Goal: Navigation & Orientation: Find specific page/section

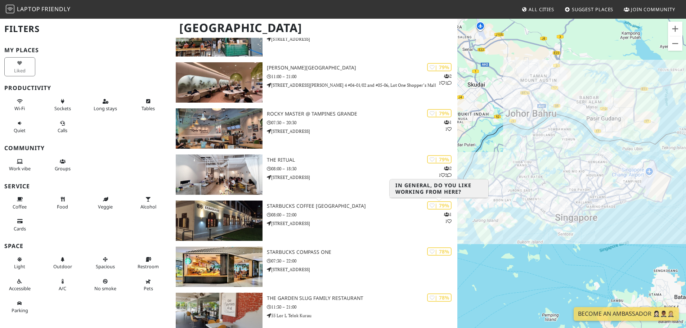
scroll to position [1153, 0]
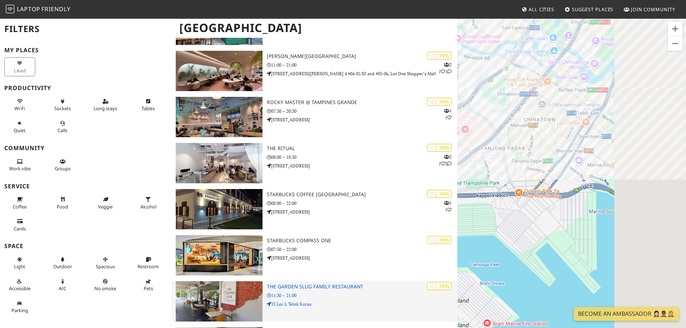
drag, startPoint x: 631, startPoint y: 162, endPoint x: 421, endPoint y: 290, distance: 245.5
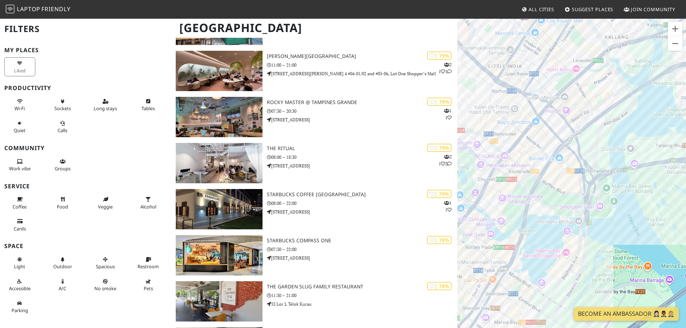
drag, startPoint x: 522, startPoint y: 218, endPoint x: 516, endPoint y: 271, distance: 52.6
click at [516, 271] on div "To navigate, press the arrow keys." at bounding box center [572, 182] width 229 height 328
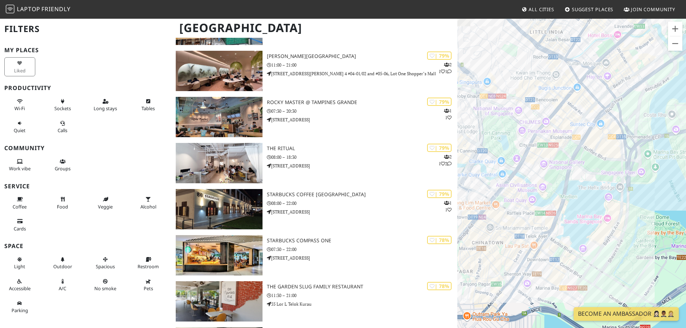
drag, startPoint x: 515, startPoint y: 227, endPoint x: 563, endPoint y: 185, distance: 63.8
click at [563, 185] on div "To navigate, press the arrow keys." at bounding box center [572, 182] width 229 height 328
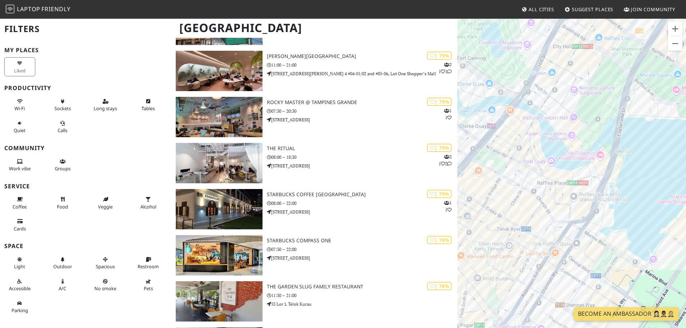
drag, startPoint x: 536, startPoint y: 208, endPoint x: 564, endPoint y: 175, distance: 43.3
click at [564, 175] on div "To navigate, press the arrow keys." at bounding box center [572, 182] width 229 height 328
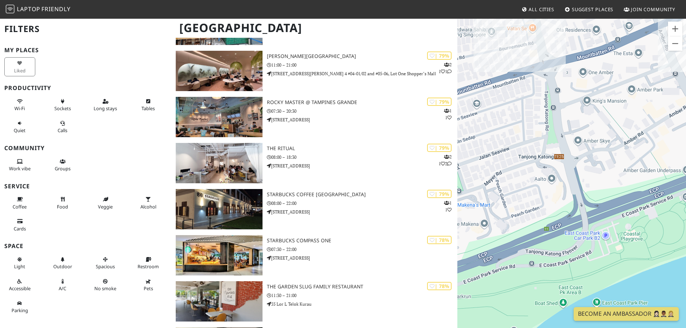
drag, startPoint x: 541, startPoint y: 230, endPoint x: 704, endPoint y: 102, distance: 207.3
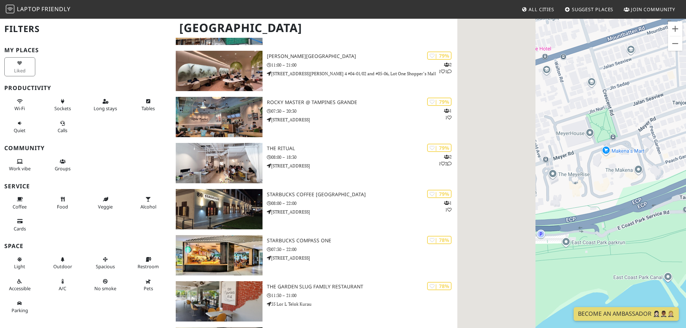
drag, startPoint x: 554, startPoint y: 184, endPoint x: 746, endPoint y: 133, distance: 198.6
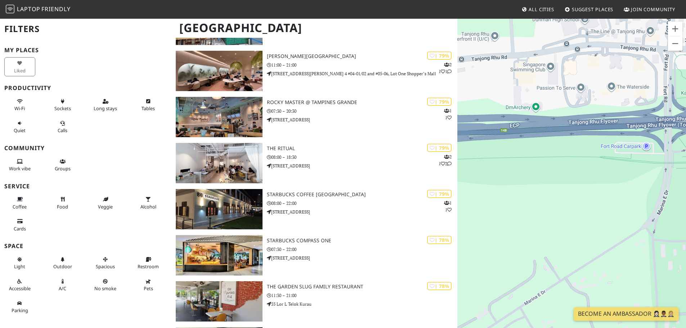
drag, startPoint x: 566, startPoint y: 173, endPoint x: 714, endPoint y: 163, distance: 148.4
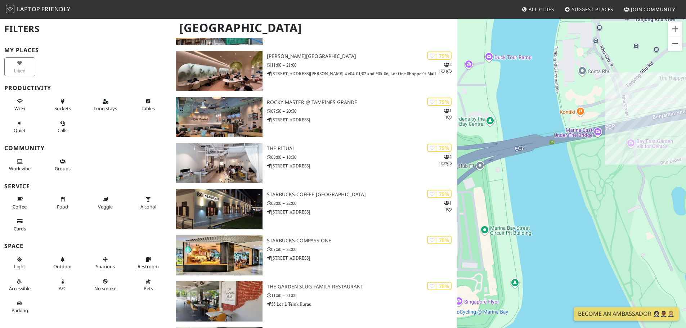
drag, startPoint x: 560, startPoint y: 181, endPoint x: 670, endPoint y: 162, distance: 111.6
click at [638, 163] on div "To navigate, press the arrow keys." at bounding box center [572, 182] width 229 height 328
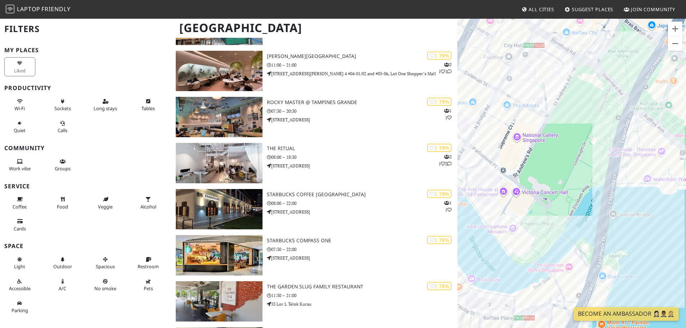
drag, startPoint x: 652, startPoint y: 165, endPoint x: 714, endPoint y: 110, distance: 83.4
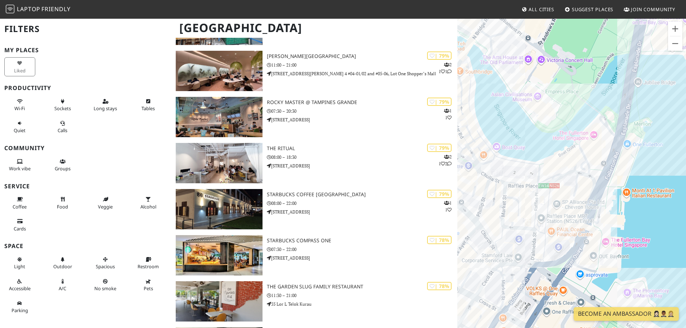
drag, startPoint x: 590, startPoint y: 221, endPoint x: 610, endPoint y: 101, distance: 121.6
click at [610, 101] on div "To navigate, press the arrow keys." at bounding box center [572, 182] width 229 height 328
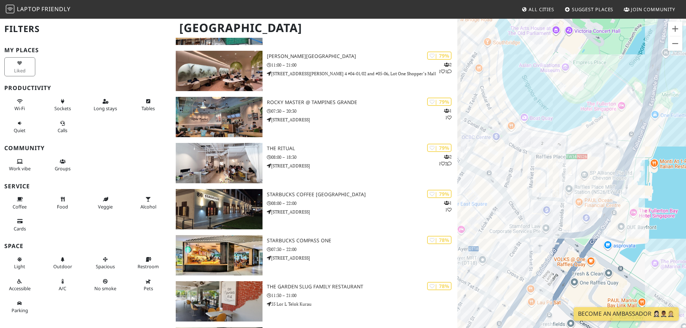
drag, startPoint x: 579, startPoint y: 238, endPoint x: 612, endPoint y: 201, distance: 49.7
click at [612, 201] on div "To navigate, press the arrow keys." at bounding box center [572, 182] width 229 height 328
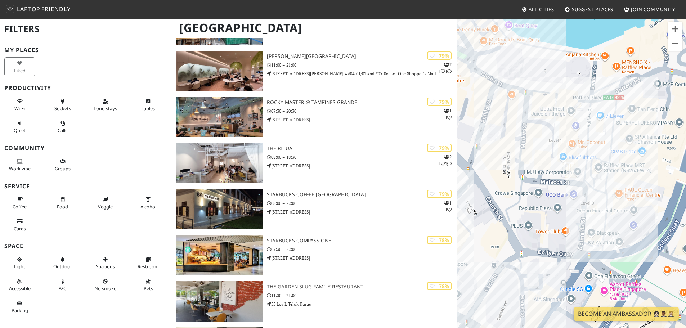
drag, startPoint x: 581, startPoint y: 207, endPoint x: 645, endPoint y: 206, distance: 63.8
click at [645, 206] on div "To navigate, press the arrow keys." at bounding box center [572, 182] width 229 height 328
